Goal: Task Accomplishment & Management: Manage account settings

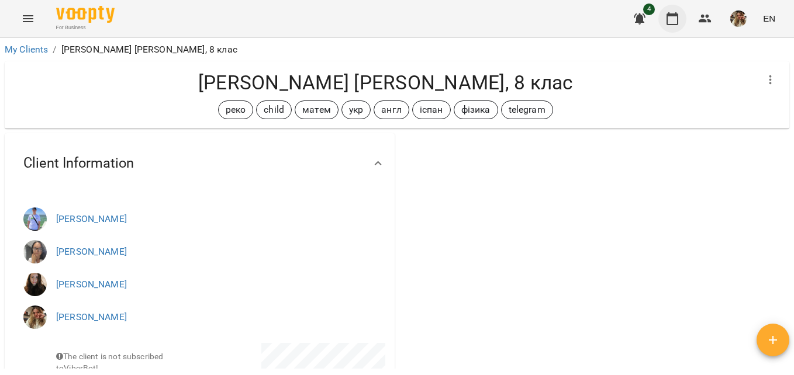
click at [677, 12] on icon "button" at bounding box center [672, 19] width 14 height 14
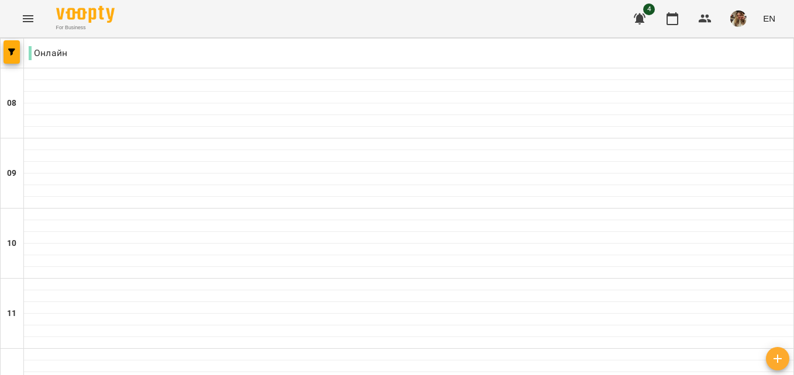
scroll to position [526, 0]
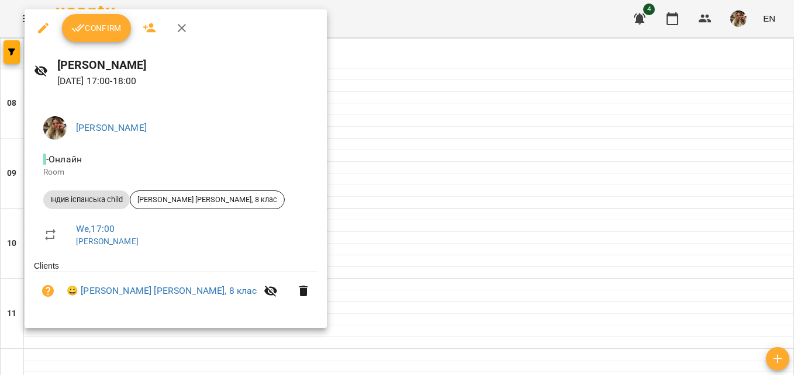
click at [108, 33] on span "Confirm" at bounding box center [96, 28] width 50 height 14
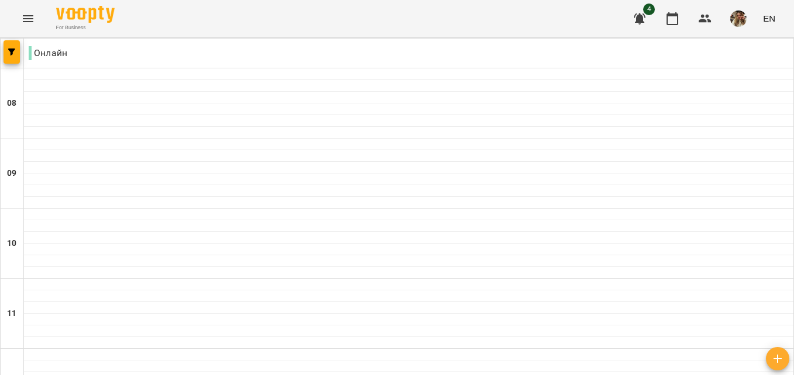
scroll to position [526, 0]
